Goal: Task Accomplishment & Management: Complete application form

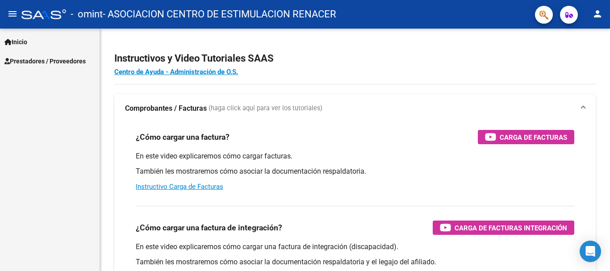
click at [38, 61] on span "Prestadores / Proveedores" at bounding box center [44, 61] width 81 height 10
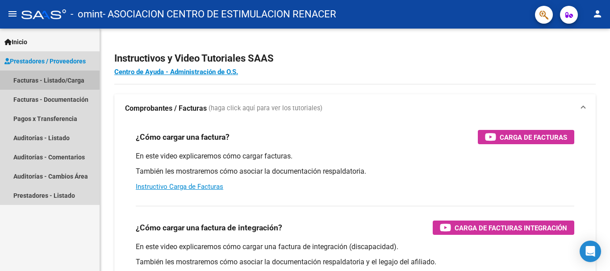
click at [49, 80] on link "Facturas - Listado/Carga" at bounding box center [50, 80] width 100 height 19
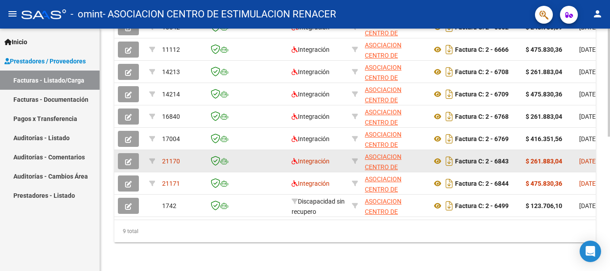
click at [125, 153] on button "button" at bounding box center [128, 161] width 21 height 16
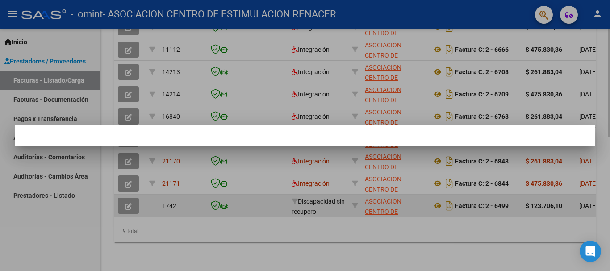
click at [457, 210] on div at bounding box center [305, 135] width 610 height 271
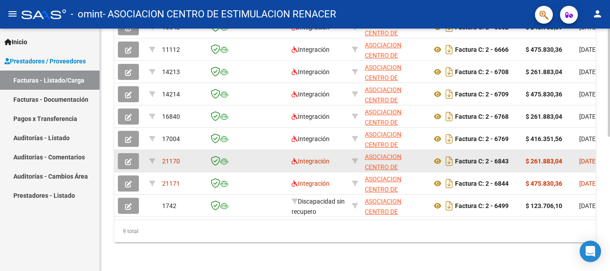
click at [124, 153] on button "button" at bounding box center [128, 161] width 21 height 16
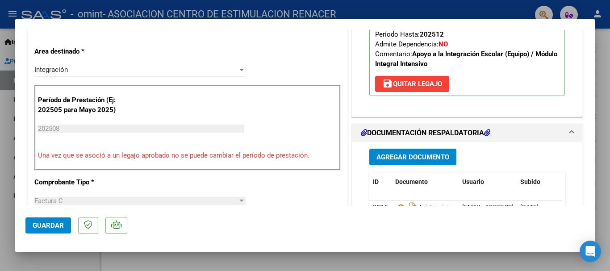
scroll to position [223, 0]
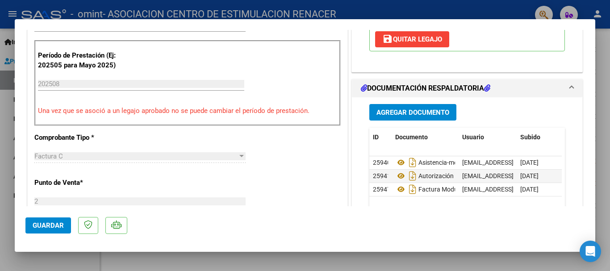
drag, startPoint x: 169, startPoint y: 109, endPoint x: 320, endPoint y: 109, distance: 150.1
click at [332, 109] on p "Una vez que se asoció a un legajo aprobado no se puede cambiar el período de pr…" at bounding box center [187, 111] width 299 height 10
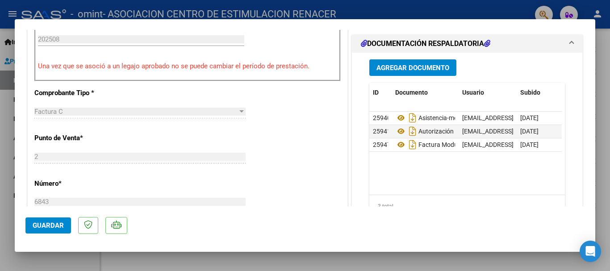
scroll to position [313, 0]
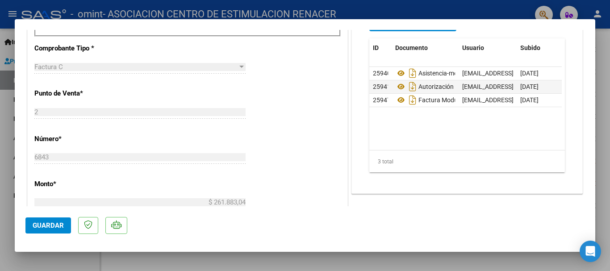
click at [293, 139] on div "CUIT * 30-70713438-7 Ingresar CUIT ANALISIS PRESTADOR ASOCIACION CENTRO DE ESTI…" at bounding box center [188, 147] width 320 height 668
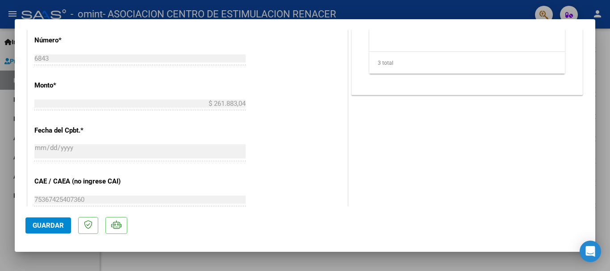
scroll to position [367, 0]
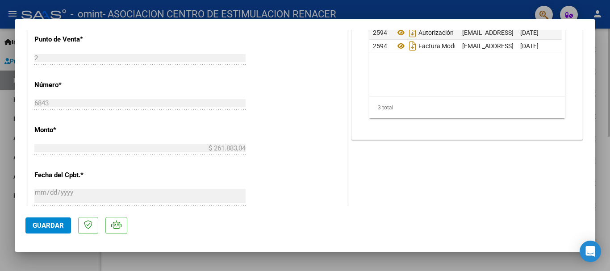
click at [276, 261] on div at bounding box center [305, 135] width 610 height 271
type input "$ 0,00"
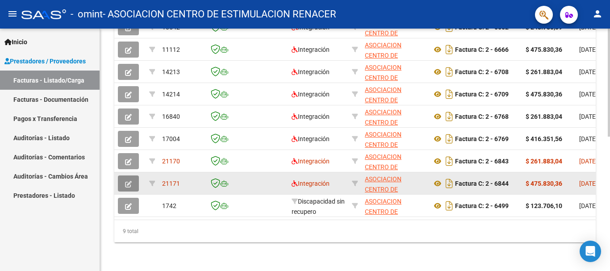
click at [123, 176] on button "button" at bounding box center [128, 184] width 21 height 16
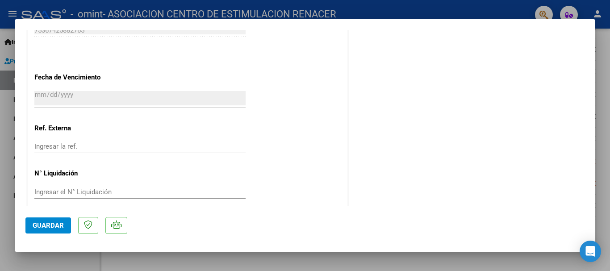
scroll to position [590, 0]
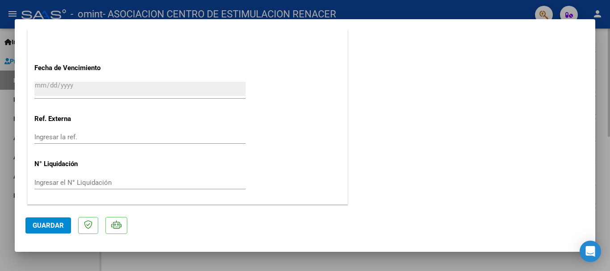
click at [219, 258] on div at bounding box center [305, 135] width 610 height 271
type input "$ 0,00"
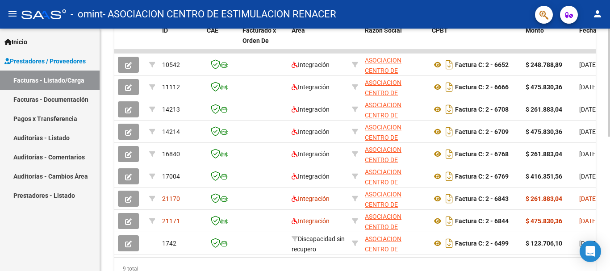
scroll to position [168, 0]
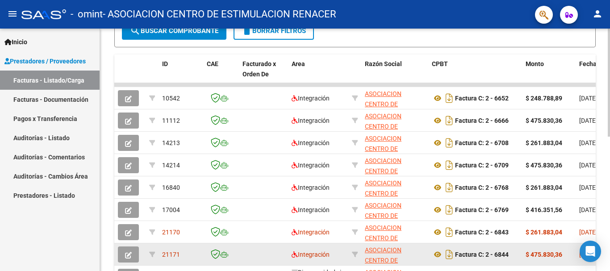
scroll to position [268, 0]
